Goal: Check status: Check status

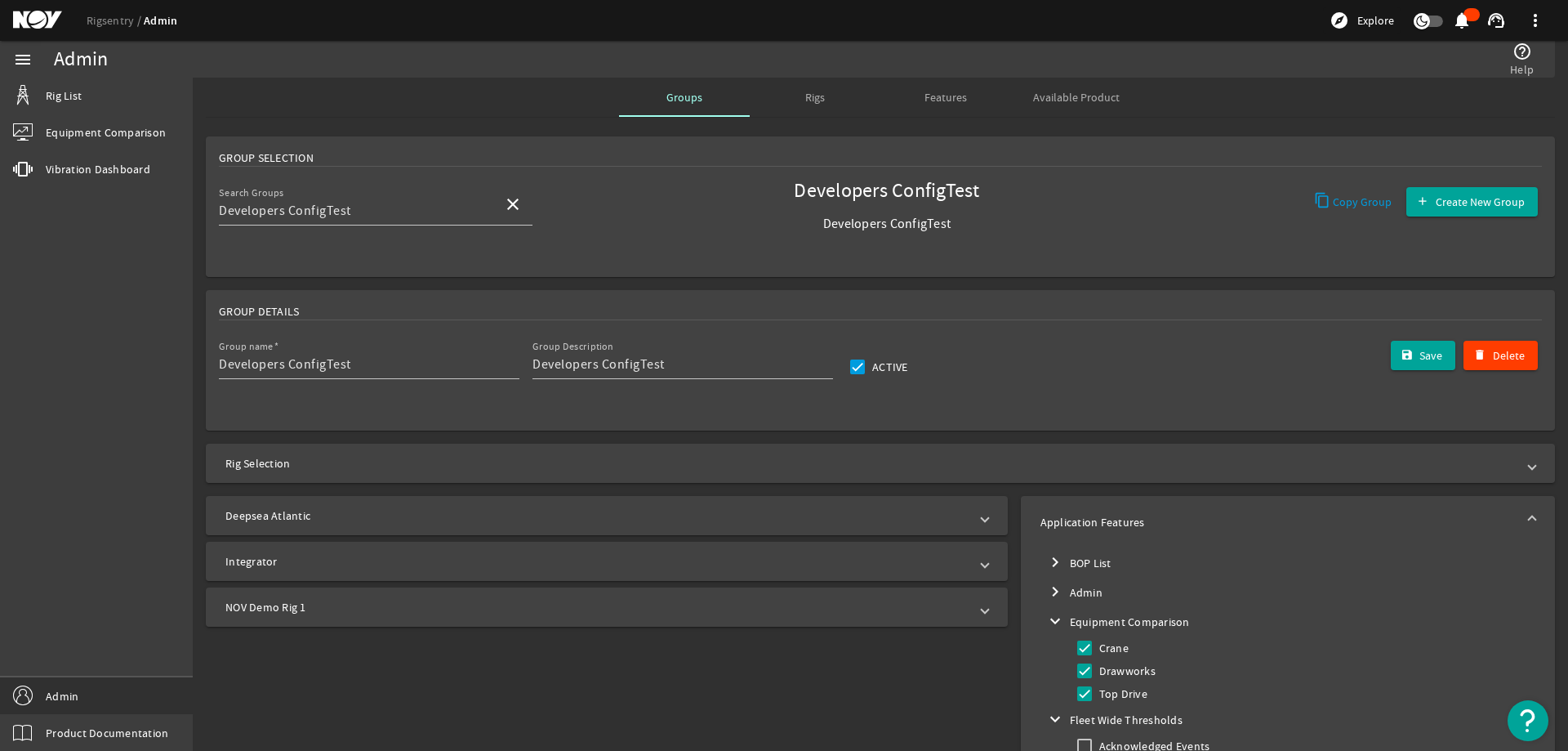
click at [811, 105] on span "Rigs" at bounding box center [815, 97] width 20 height 39
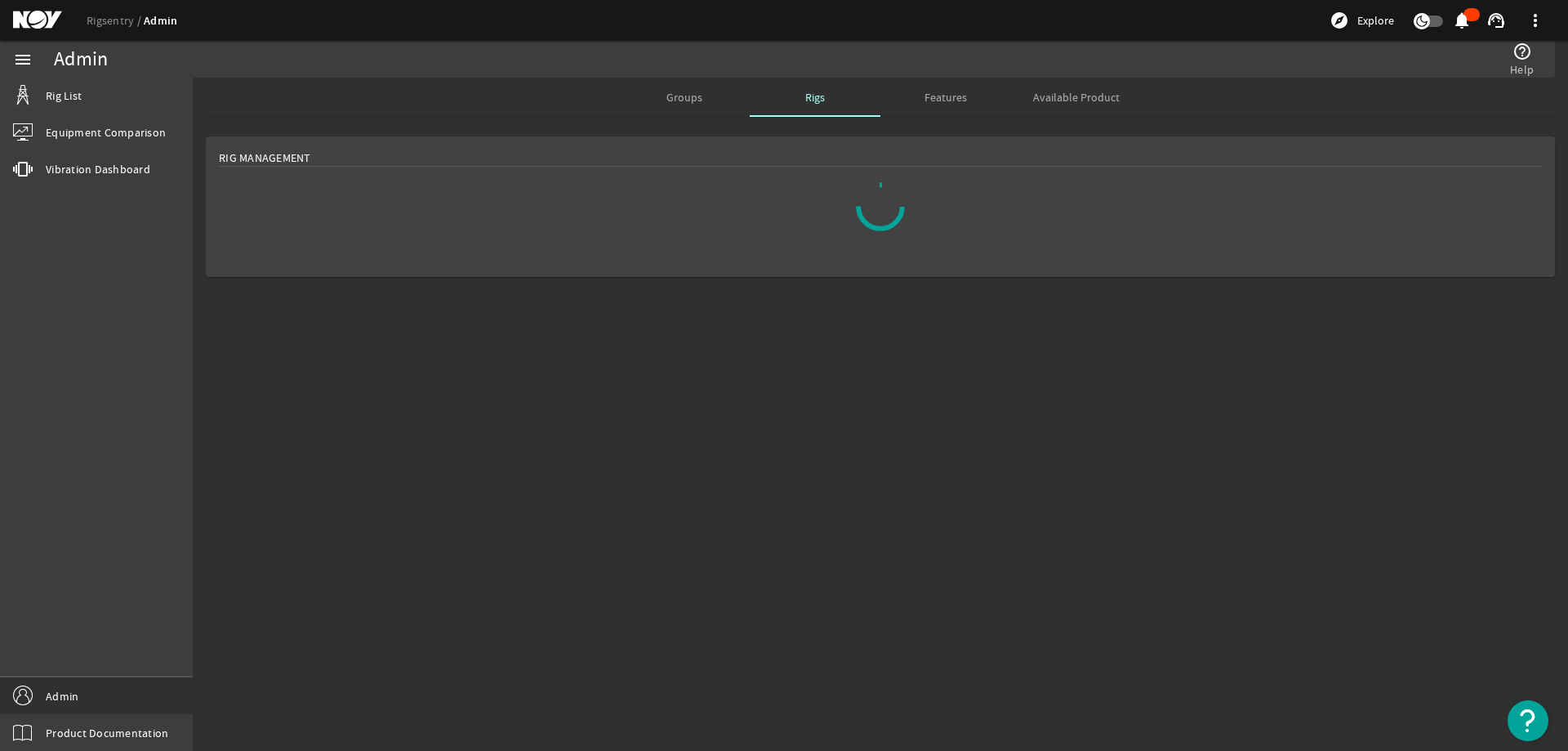
click at [682, 190] on mat-card "Rig Management" at bounding box center [880, 207] width 1349 height 140
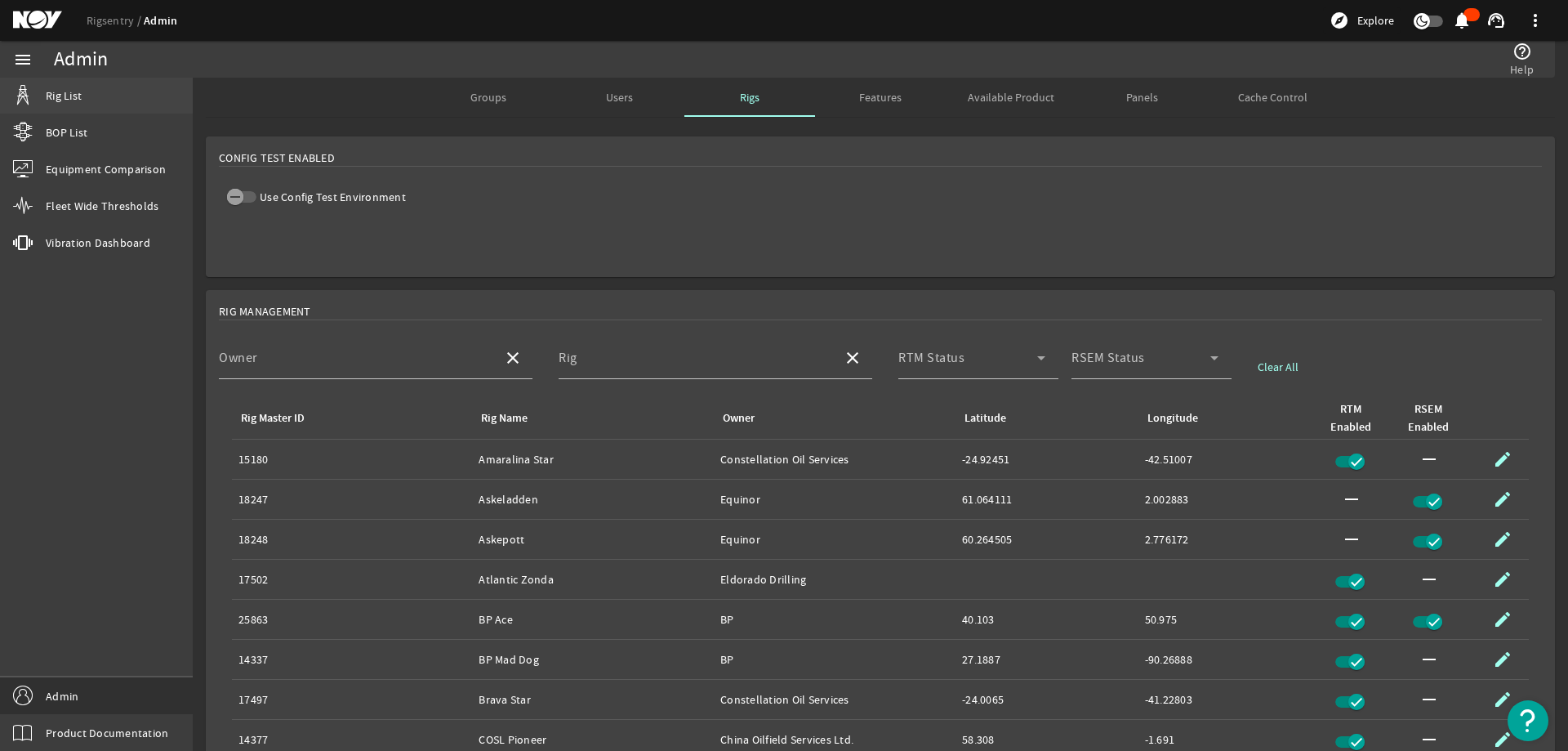
click at [111, 87] on link "Rig List" at bounding box center [96, 96] width 192 height 36
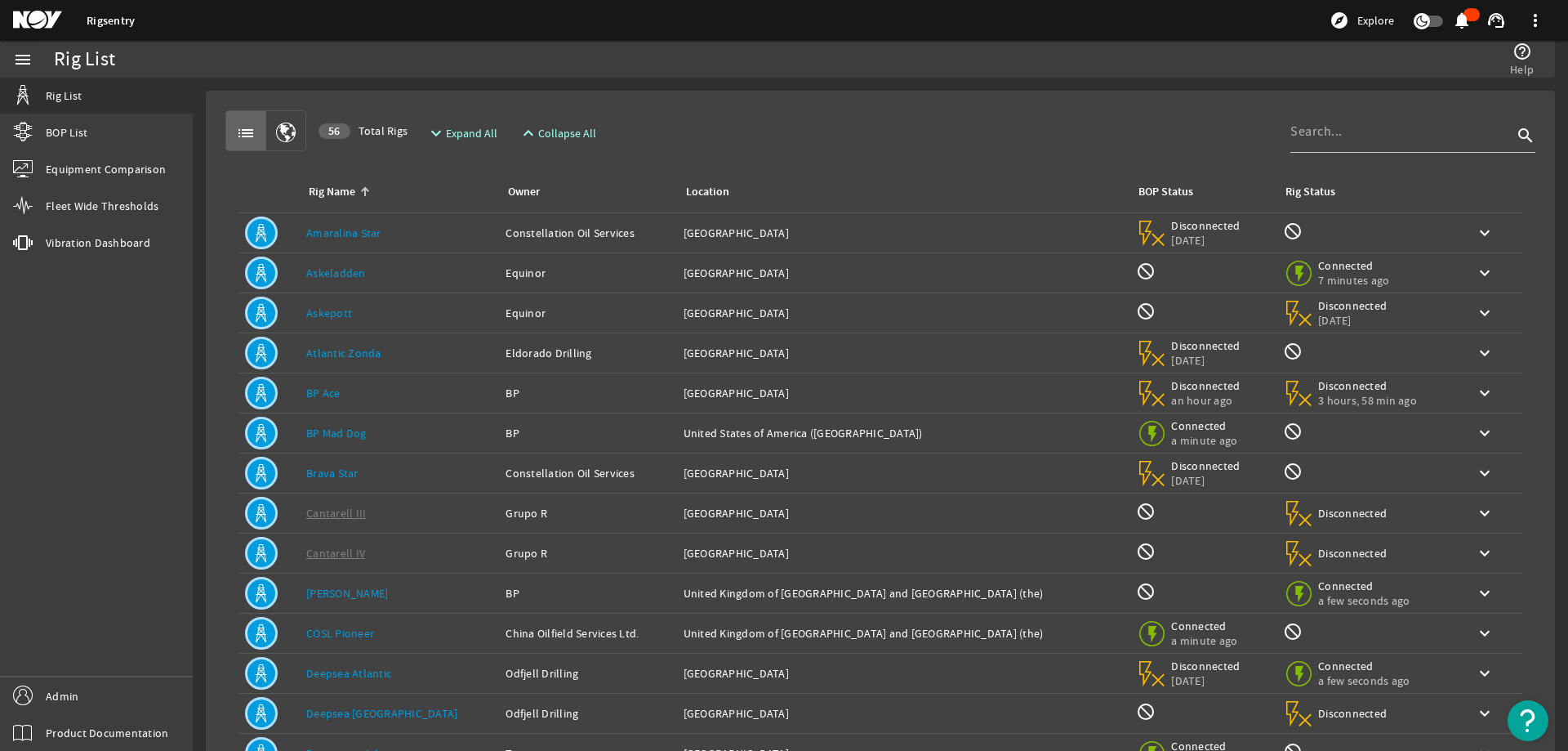
click at [401, 275] on div "Rig Name: Askeladden" at bounding box center [399, 272] width 186 height 16
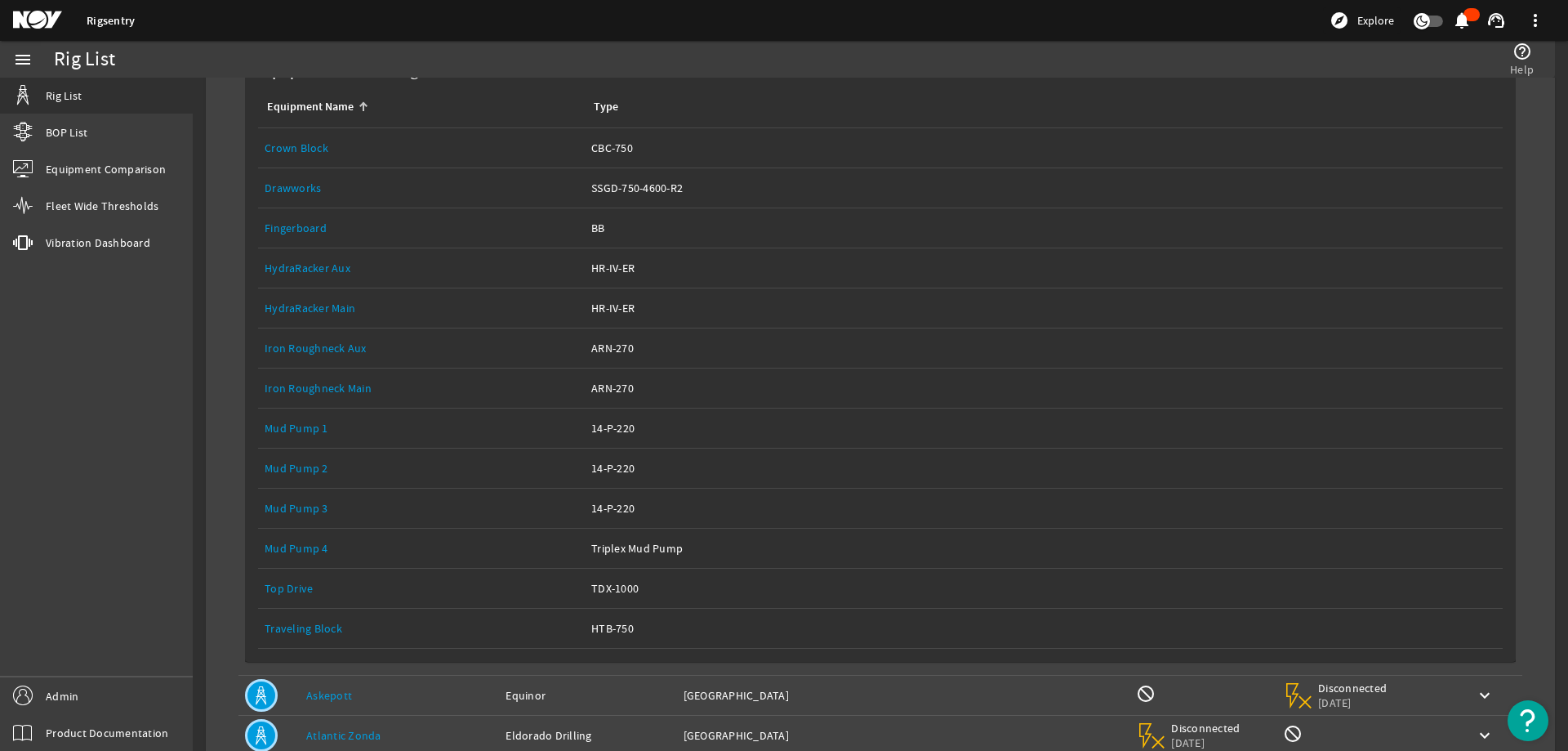
scroll to position [245, 0]
click at [317, 590] on div "Equipment Name: Top Drive" at bounding box center [421, 586] width 314 height 16
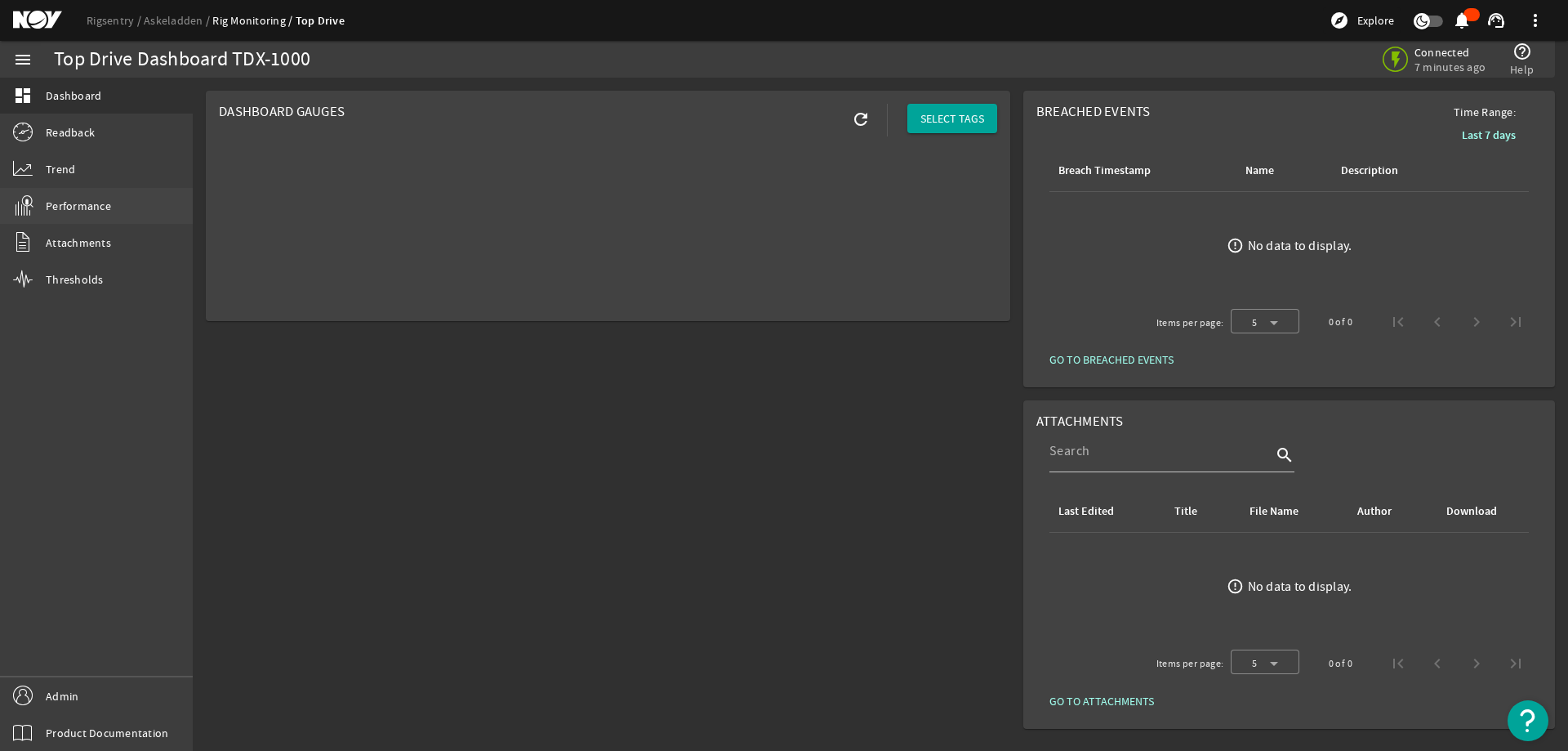
click at [117, 212] on link "Performance" at bounding box center [96, 206] width 192 height 36
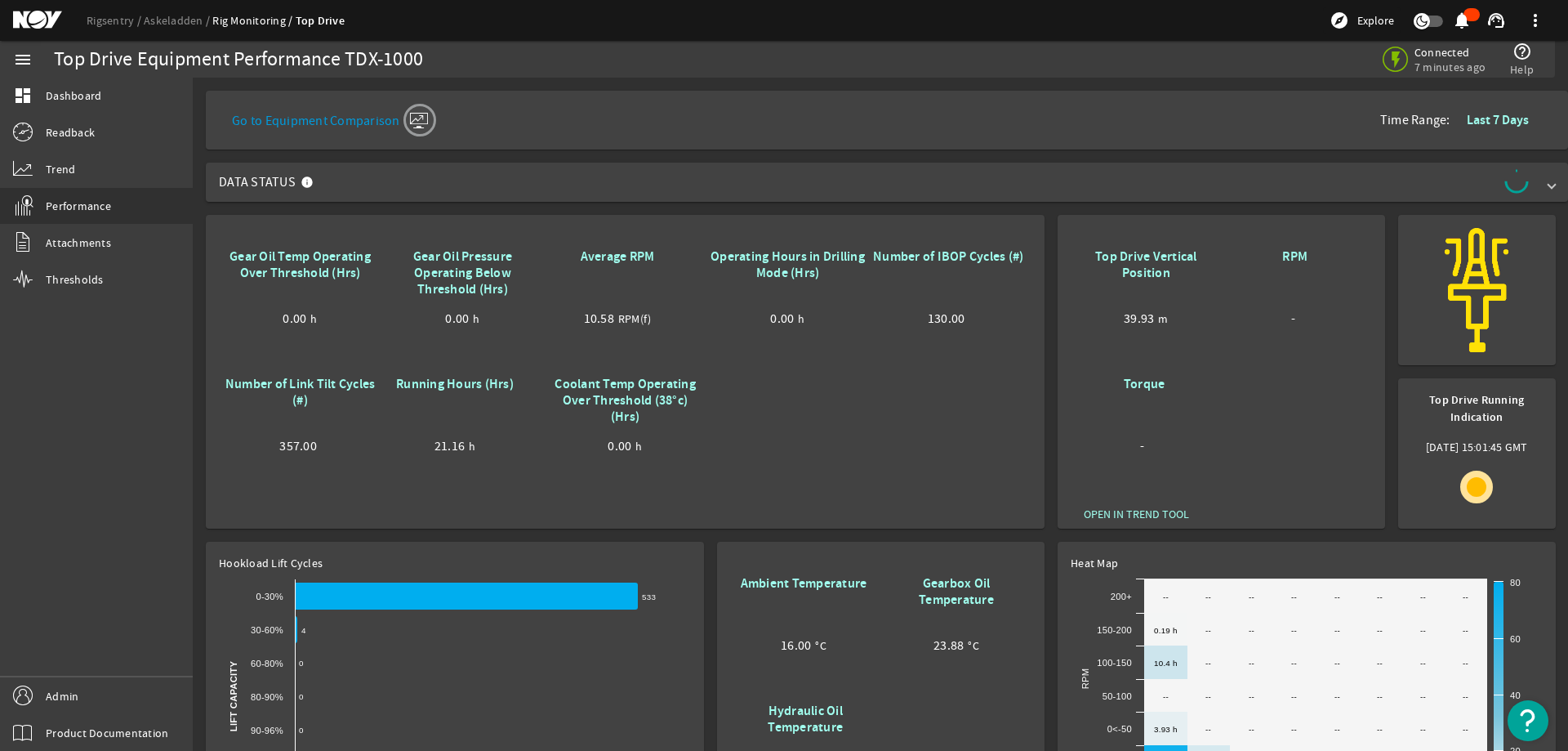
click at [836, 80] on mat-sidenav-content "Top Drive Equipment Performance TDX-1000 Connected 7 minutes ago help_outline H…" at bounding box center [880, 414] width 1376 height 673
click at [1514, 56] on mat-icon "help_outline" at bounding box center [1522, 51] width 20 height 20
click at [1525, 50] on mat-icon "help_outline" at bounding box center [1522, 51] width 20 height 20
click at [1152, 116] on div "Go to Equipment Comparison Time Range: Last 7 Days" at bounding box center [887, 119] width 1337 height 32
click at [1516, 55] on mat-icon "help_outline" at bounding box center [1522, 51] width 20 height 20
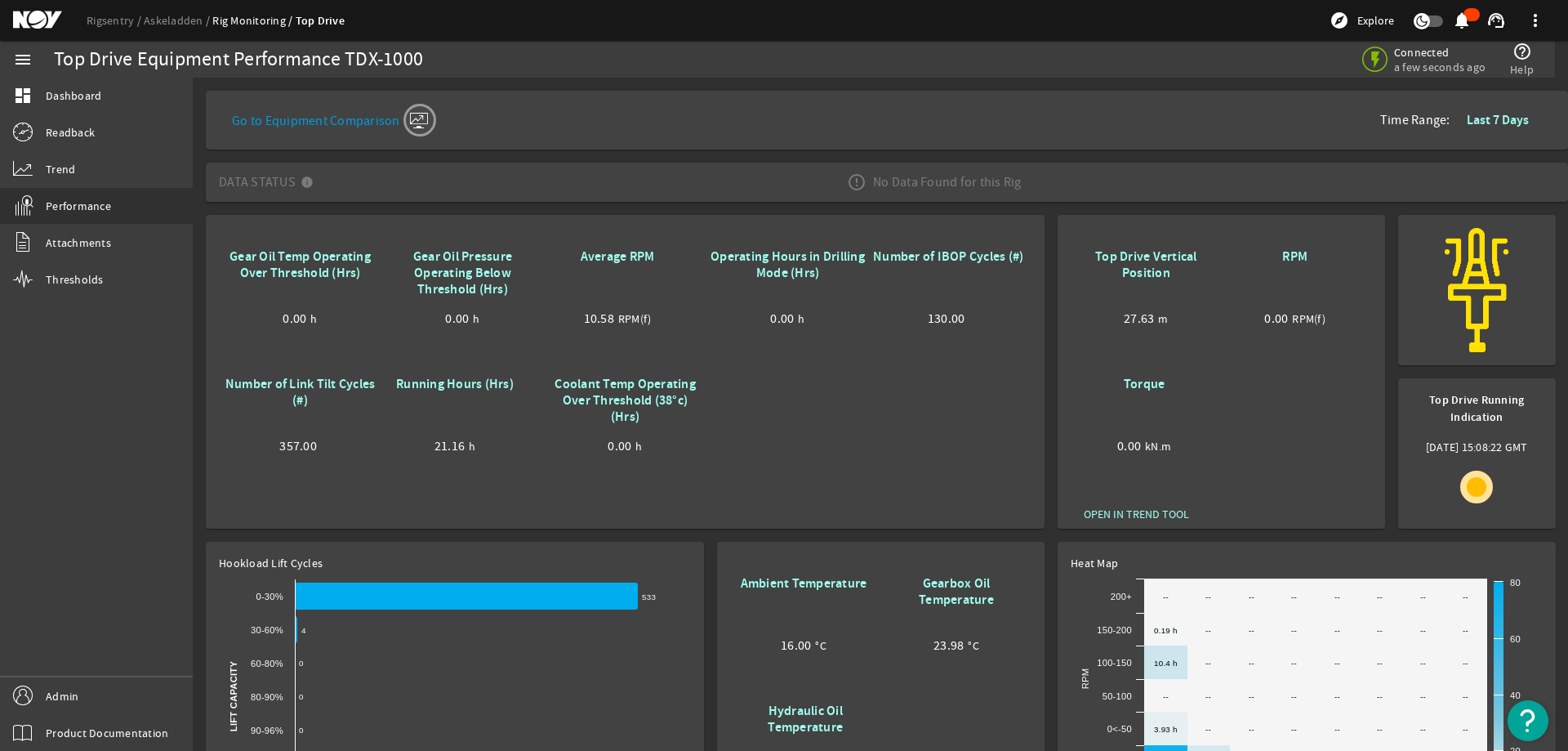
click at [1128, 116] on div "Go to Equipment Comparison Time Range: Last 7 Days" at bounding box center [887, 119] width 1337 height 32
click at [200, 397] on rigsentry-mat-card "Gear Oil Temp Operating Over Threshold (Hrs) 0.00 h Gear Oil Pressure Operating…" at bounding box center [625, 372] width 852 height 327
click at [197, 411] on mat-sidenav-content "Top Drive Equipment Performance TDX-1000 Connected a few seconds ago help_outli…" at bounding box center [880, 414] width 1376 height 673
click at [963, 220] on mat-card "Gear Oil Temp Operating Over Threshold (Hrs) 0.00 h Gear Oil Pressure Operating…" at bounding box center [625, 372] width 839 height 314
